Goal: Check status: Check status

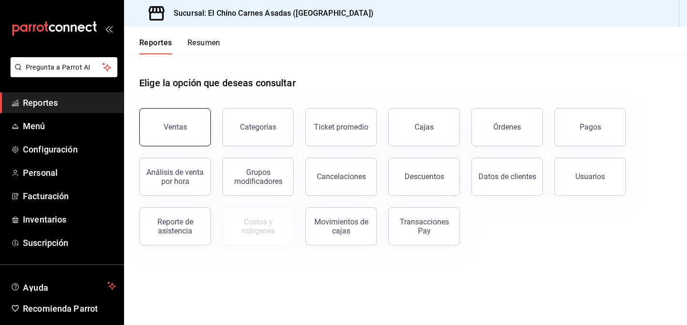
click at [158, 127] on button "Ventas" at bounding box center [175, 127] width 72 height 38
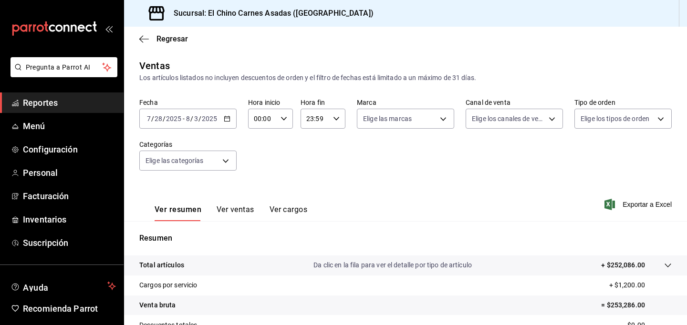
click at [170, 121] on input "2025" at bounding box center [174, 119] width 16 height 8
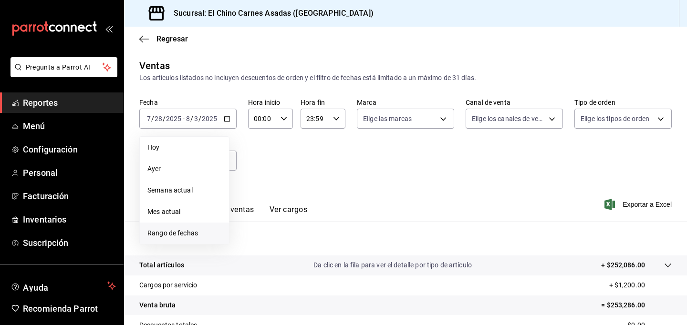
click at [176, 226] on li "Rango de fechas" at bounding box center [184, 233] width 89 height 21
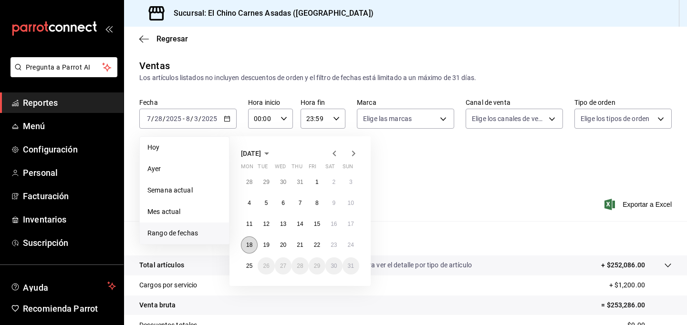
click at [250, 246] on abbr "18" at bounding box center [249, 245] width 6 height 7
click at [345, 244] on button "24" at bounding box center [351, 245] width 17 height 17
